Goal: Task Accomplishment & Management: Manage account settings

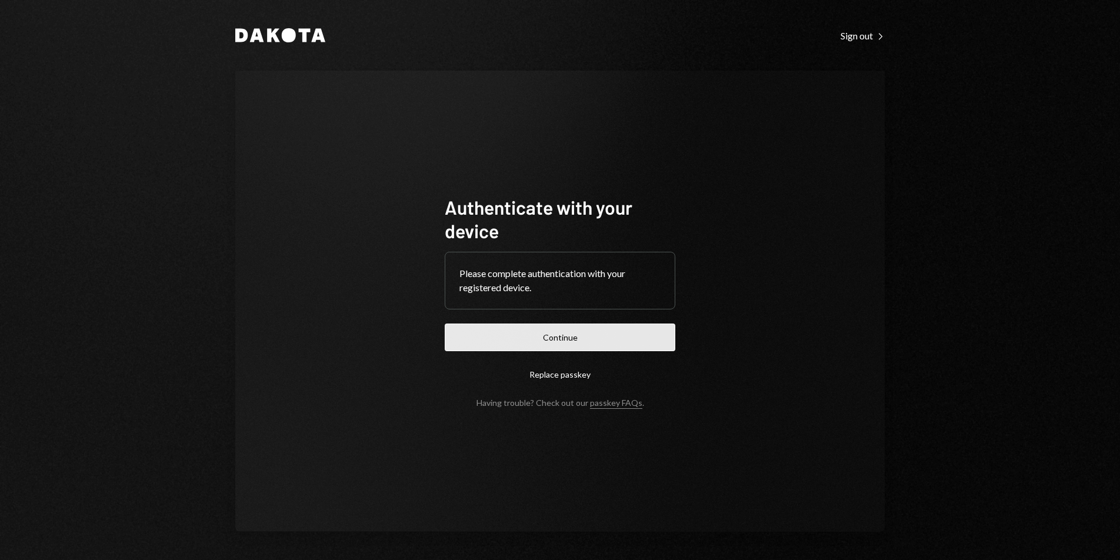
click at [607, 338] on button "Continue" at bounding box center [560, 337] width 231 height 28
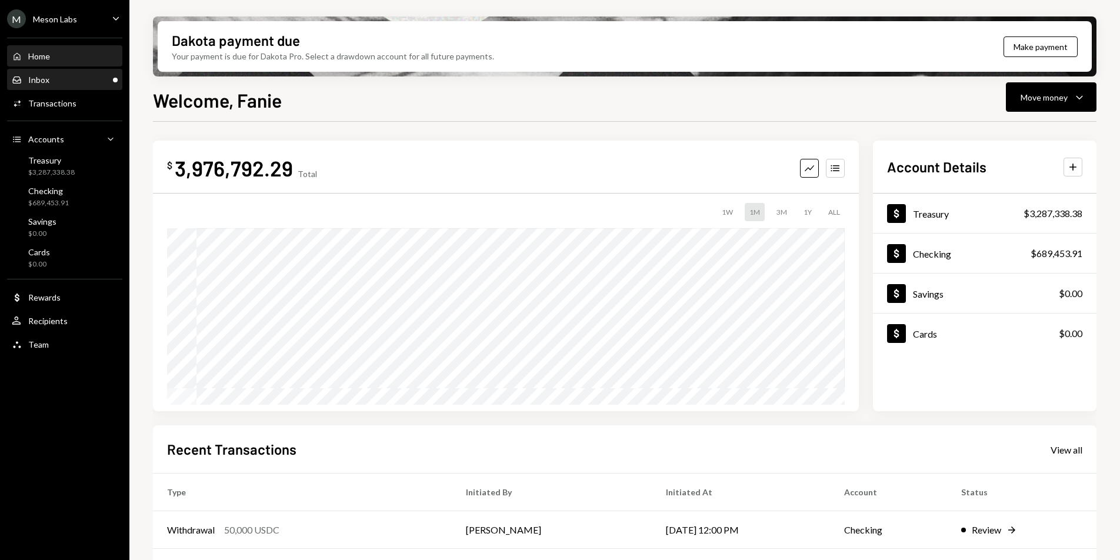
click at [52, 87] on div "Inbox Inbox" at bounding box center [65, 80] width 106 height 20
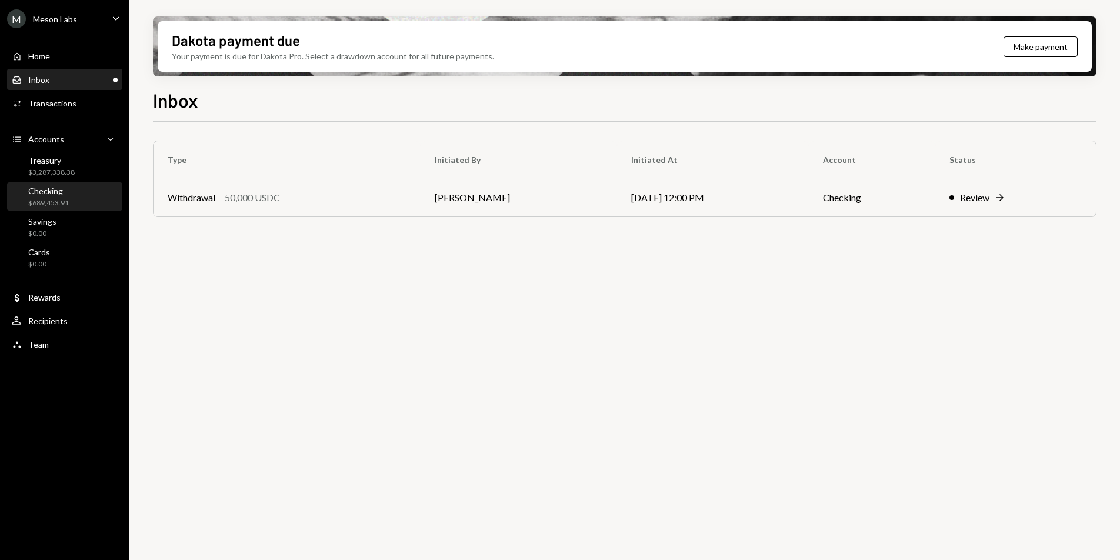
click at [56, 194] on div "Checking" at bounding box center [48, 191] width 41 height 10
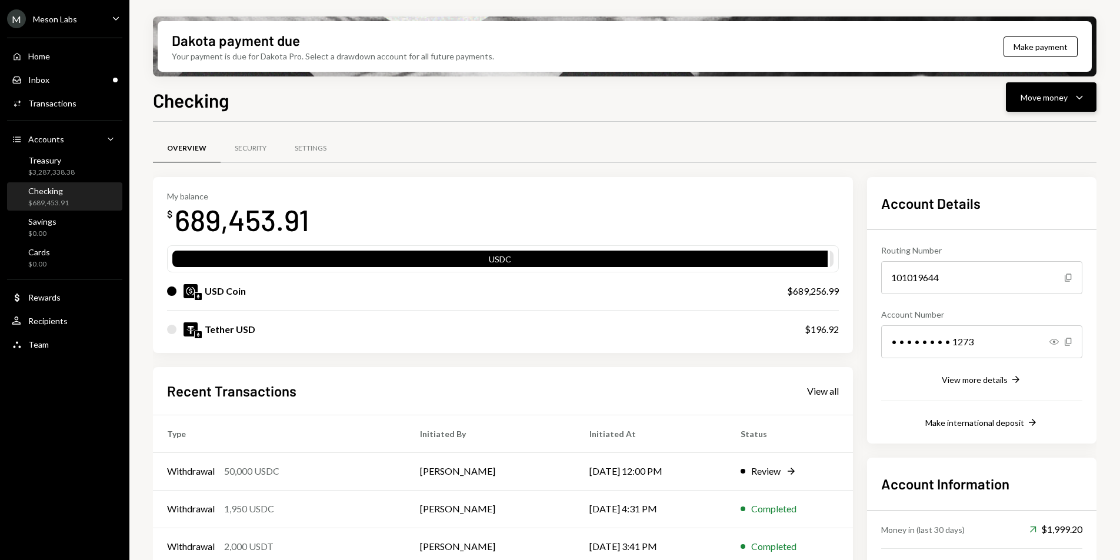
click at [1062, 102] on div "Move money" at bounding box center [1043, 97] width 47 height 12
click at [1021, 136] on div "Send" at bounding box center [1042, 132] width 86 height 12
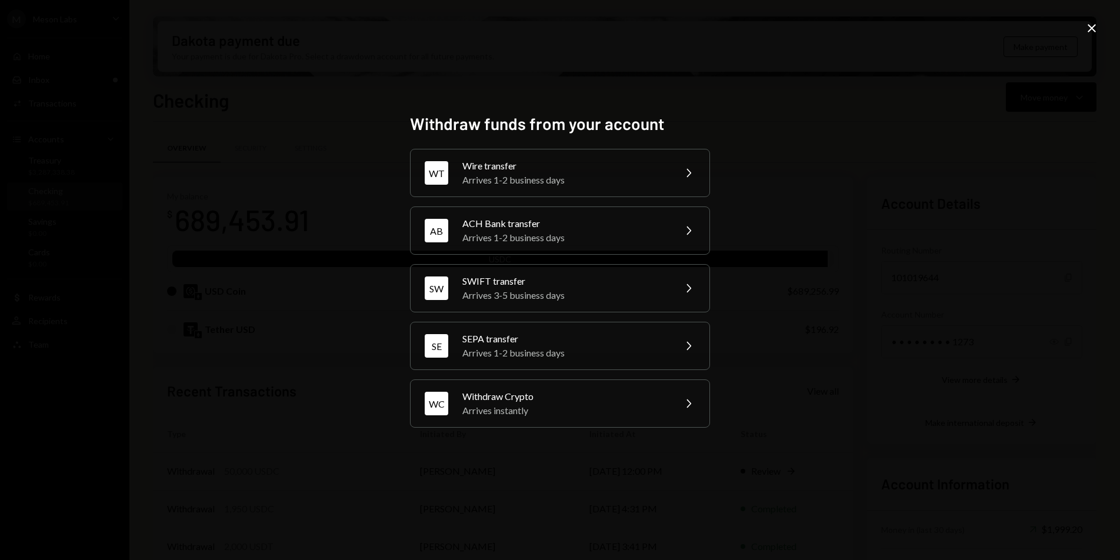
click at [1093, 29] on icon at bounding box center [1091, 28] width 8 height 8
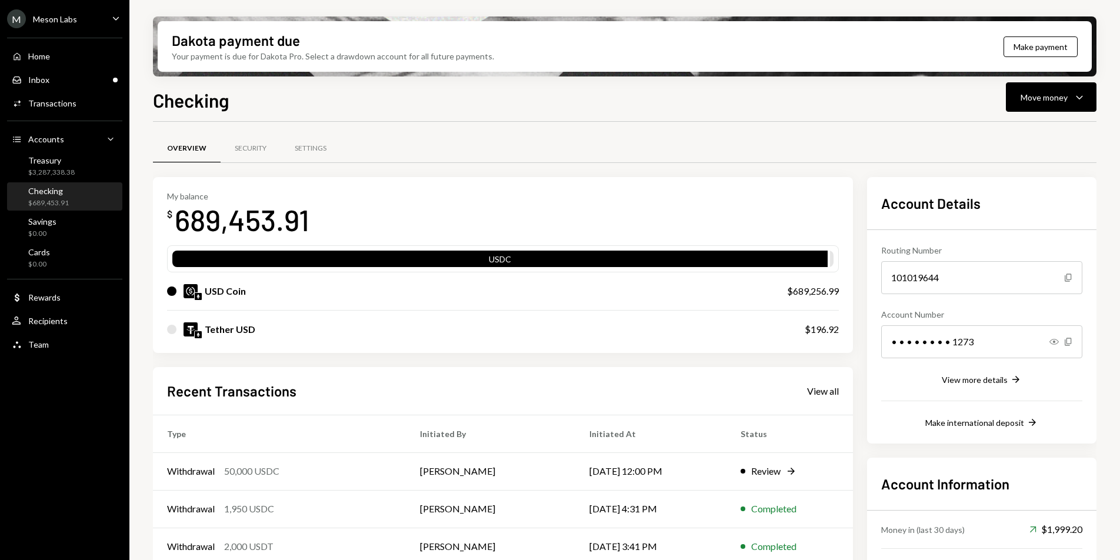
click at [74, 16] on div "Meson Labs" at bounding box center [55, 19] width 44 height 10
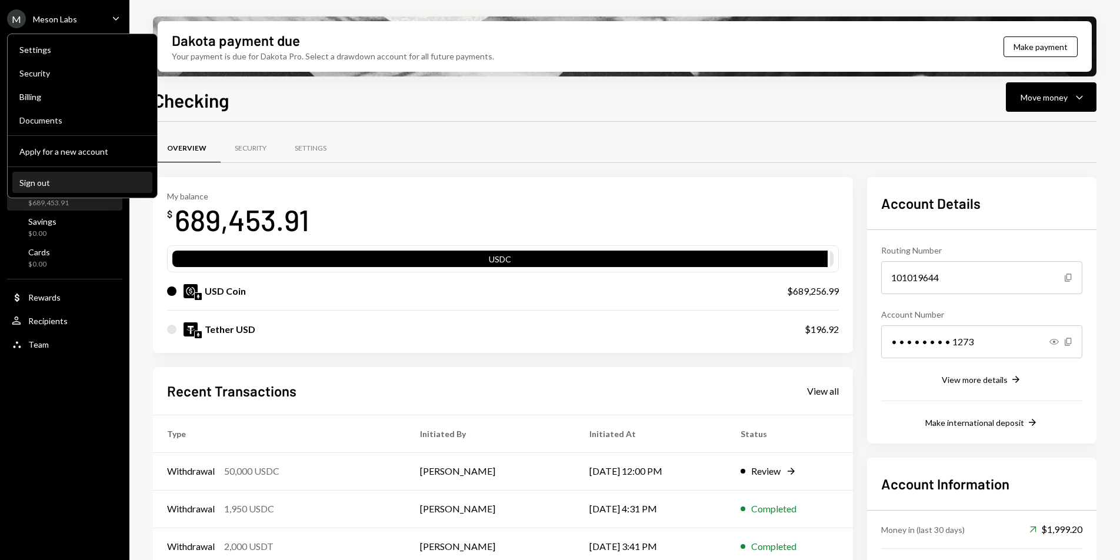
click at [47, 188] on button "Sign out" at bounding box center [82, 182] width 140 height 21
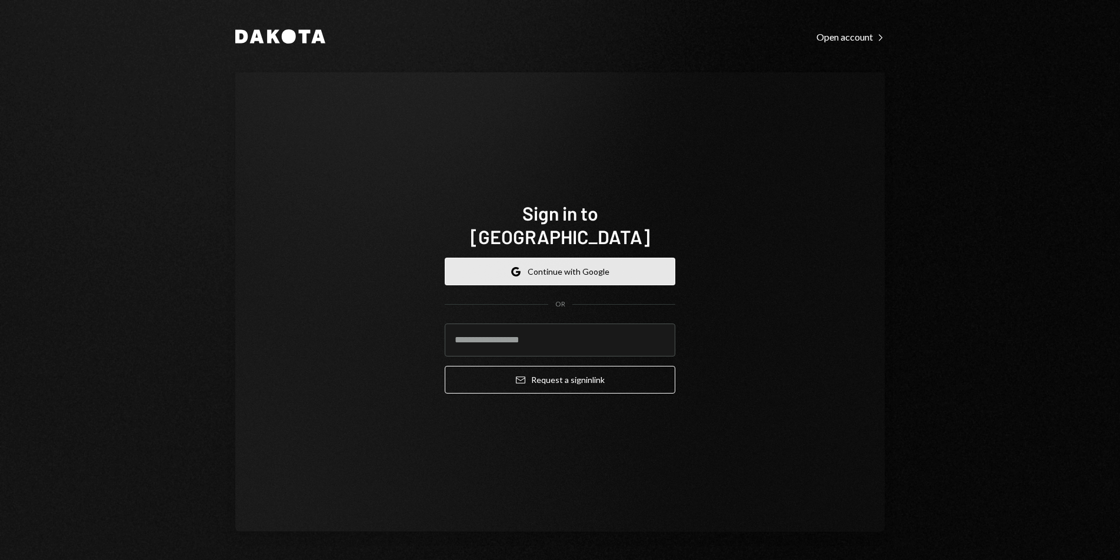
click at [592, 263] on button "Google Continue with Google" at bounding box center [560, 272] width 231 height 28
